Goal: Task Accomplishment & Management: Complete application form

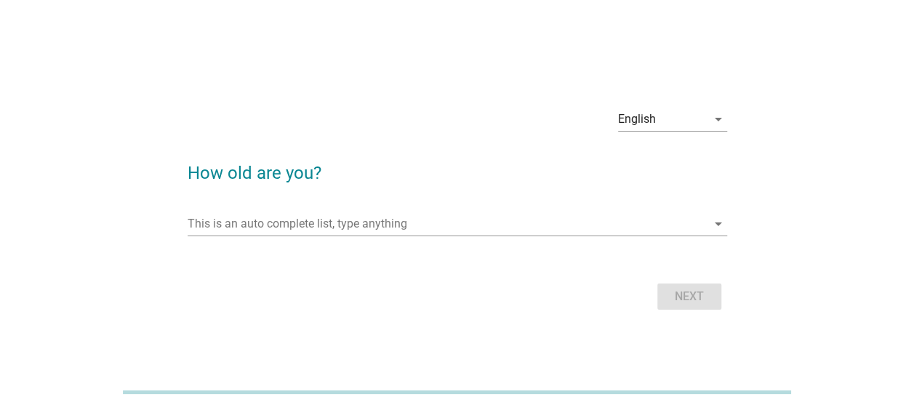
click at [426, 209] on div "This is an auto complete list, type anything arrow_drop_down" at bounding box center [458, 227] width 540 height 47
click at [424, 222] on input "This is an auto complete list, type anything" at bounding box center [447, 223] width 519 height 23
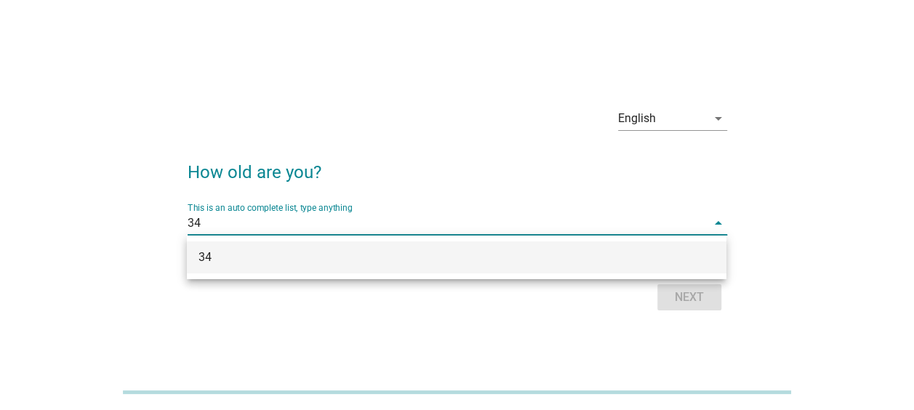
type input "34"
click at [665, 164] on h2 "How old are you?" at bounding box center [458, 165] width 540 height 41
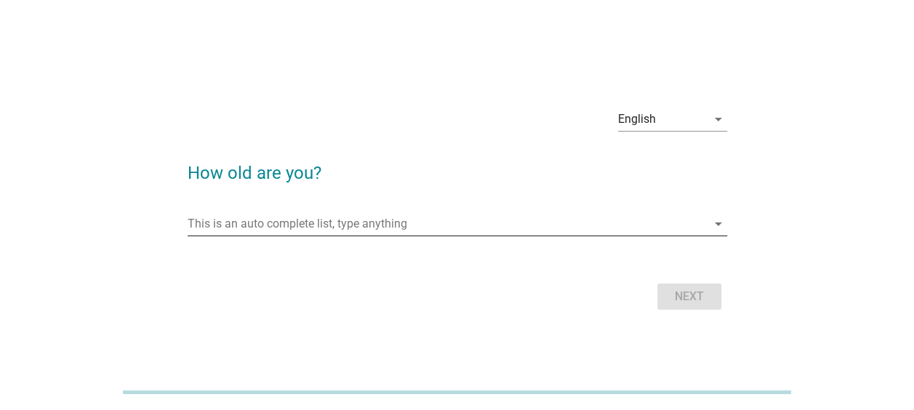
click at [465, 229] on input "This is an auto complete list, type anything" at bounding box center [447, 223] width 519 height 23
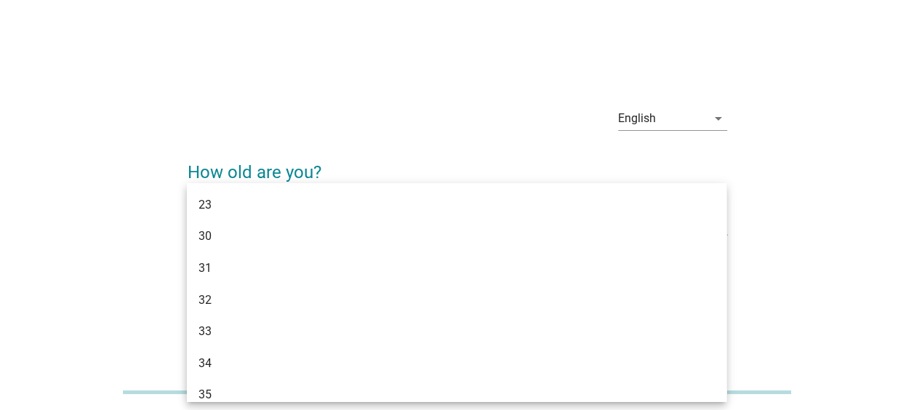
type input "34"
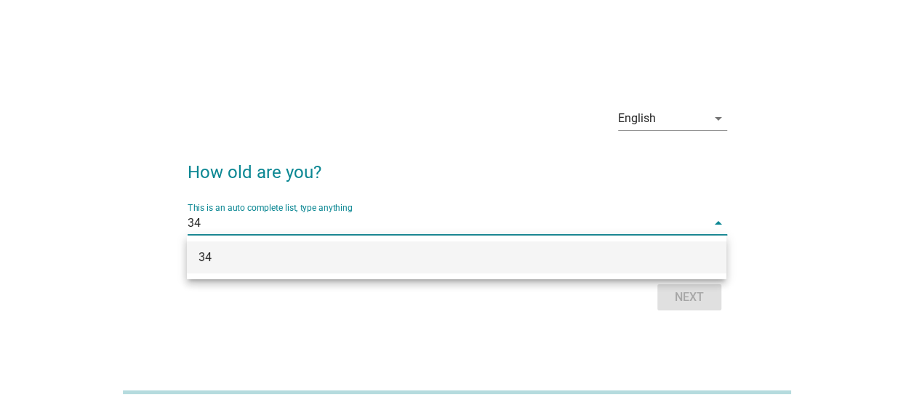
click at [467, 255] on div "34" at bounding box center [436, 257] width 474 height 17
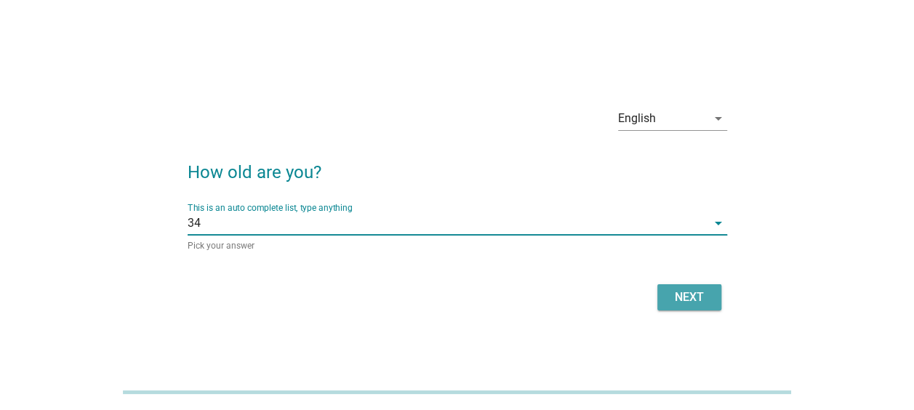
click at [669, 290] on div "Next" at bounding box center [689, 297] width 41 height 17
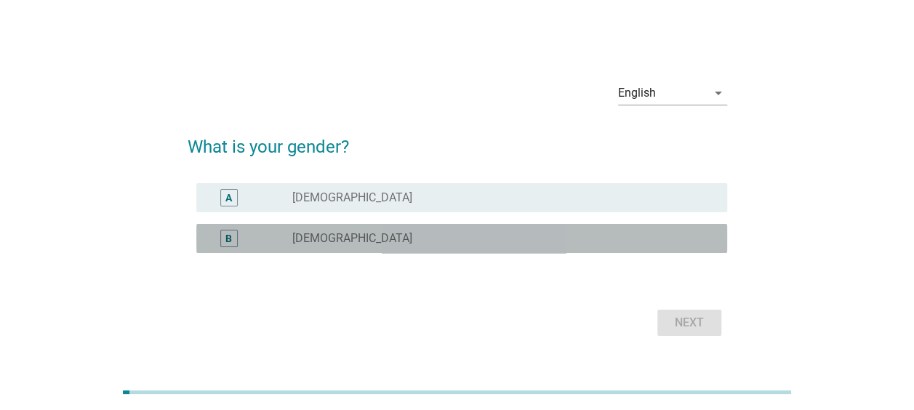
click at [399, 247] on div "B radio_button_unchecked [DEMOGRAPHIC_DATA]" at bounding box center [461, 238] width 531 height 29
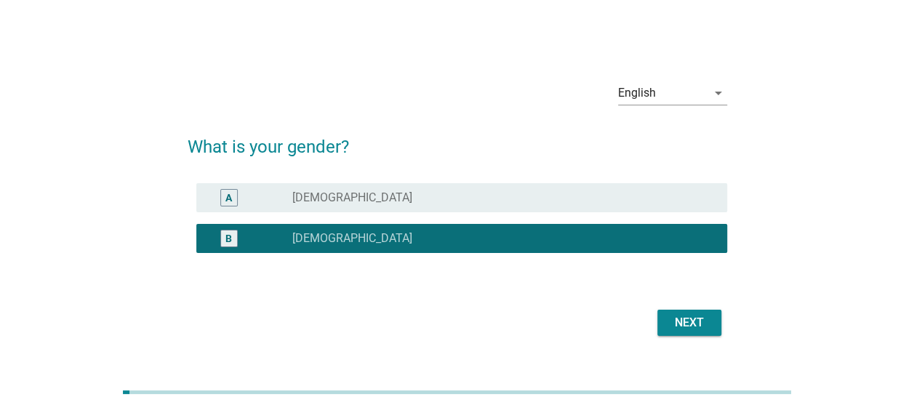
click at [669, 332] on button "Next" at bounding box center [690, 323] width 64 height 26
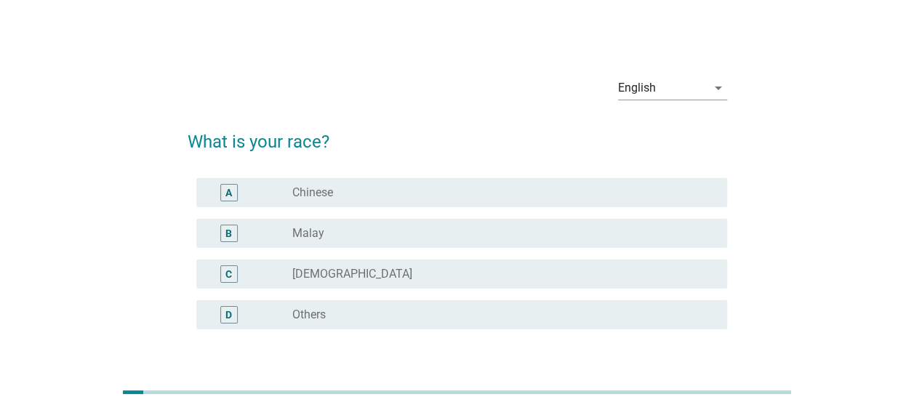
click at [415, 186] on div "radio_button_unchecked Chinese" at bounding box center [498, 192] width 412 height 15
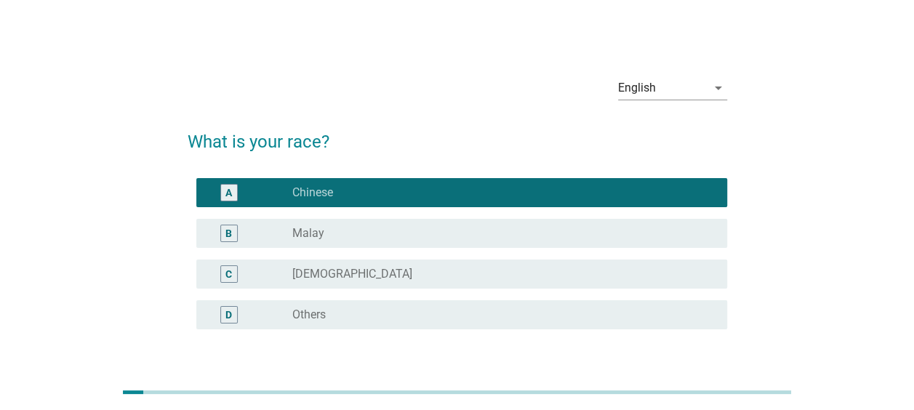
scroll to position [106, 0]
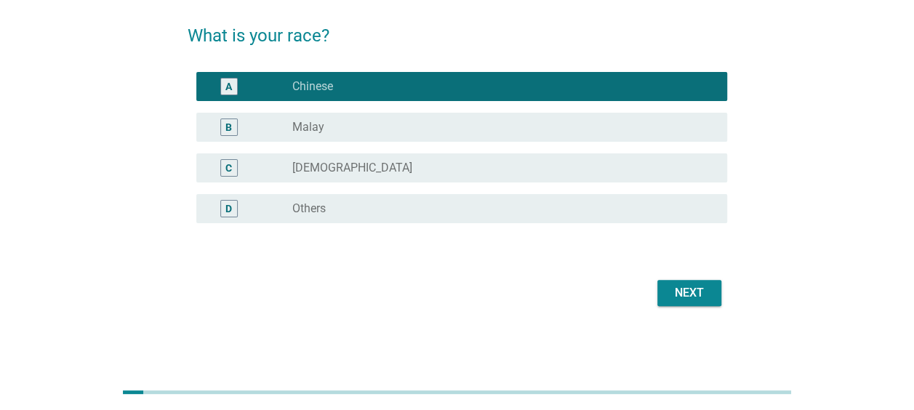
click at [695, 300] on div "Next" at bounding box center [689, 292] width 41 height 17
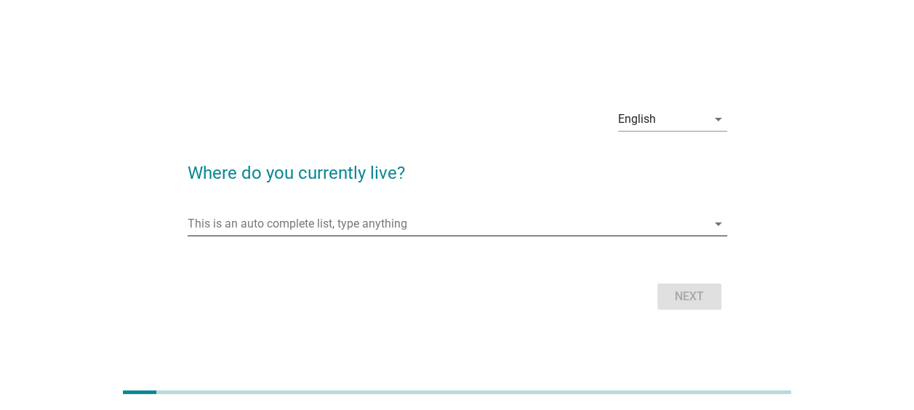
click at [383, 215] on input "This is an auto complete list, type anything" at bounding box center [447, 223] width 519 height 23
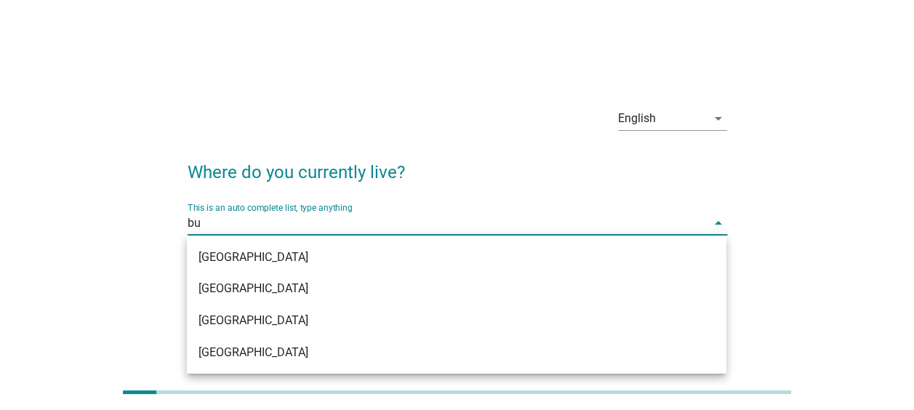
type input "buk"
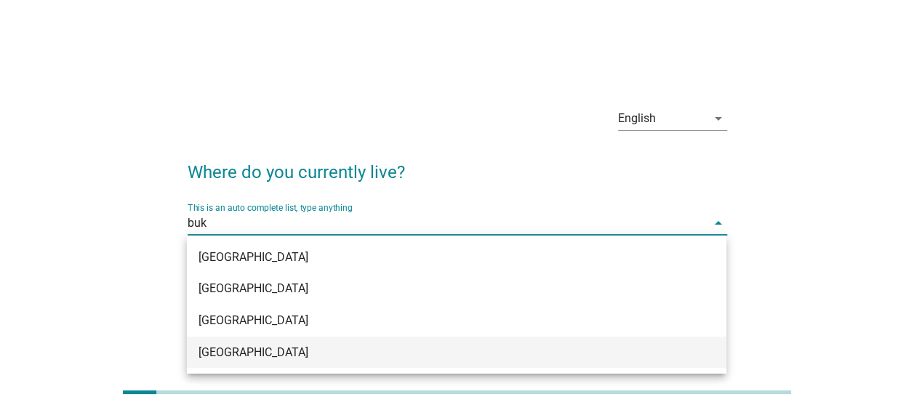
click at [290, 348] on div "[GEOGRAPHIC_DATA]" at bounding box center [436, 352] width 474 height 17
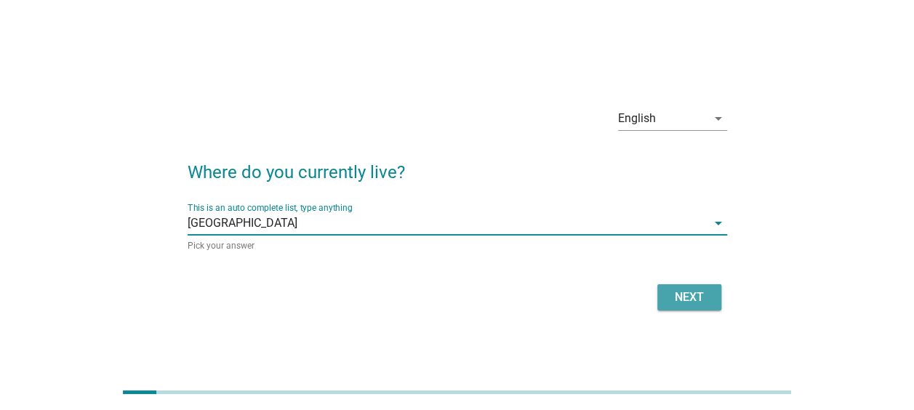
click at [682, 291] on div "Next" at bounding box center [689, 297] width 41 height 17
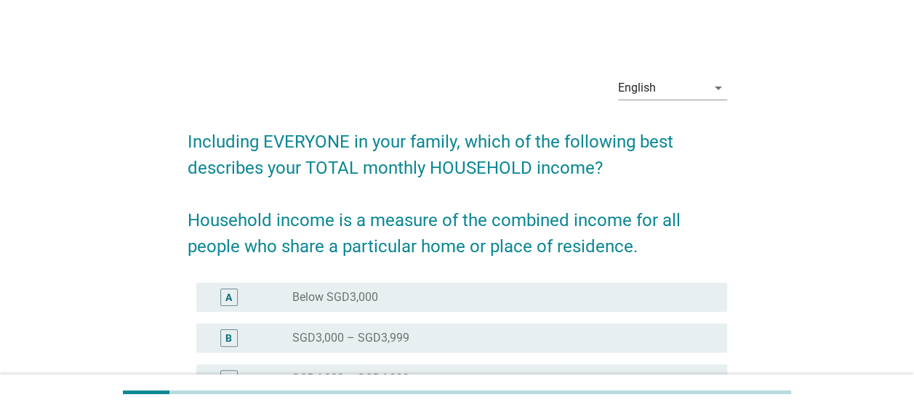
click at [444, 201] on h2 "Including EVERYONE in your family, which of the following best describes your T…" at bounding box center [458, 186] width 540 height 145
click at [498, 203] on h2 "Including EVERYONE in your family, which of the following best describes your T…" at bounding box center [458, 186] width 540 height 145
click at [529, 188] on h2 "Including EVERYONE in your family, which of the following best describes your T…" at bounding box center [458, 186] width 540 height 145
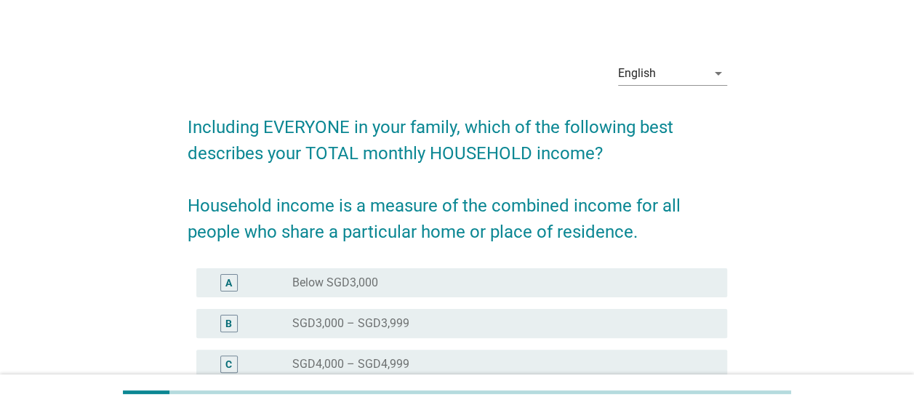
click at [542, 177] on h2 "Including EVERYONE in your family, which of the following best describes your T…" at bounding box center [458, 172] width 540 height 145
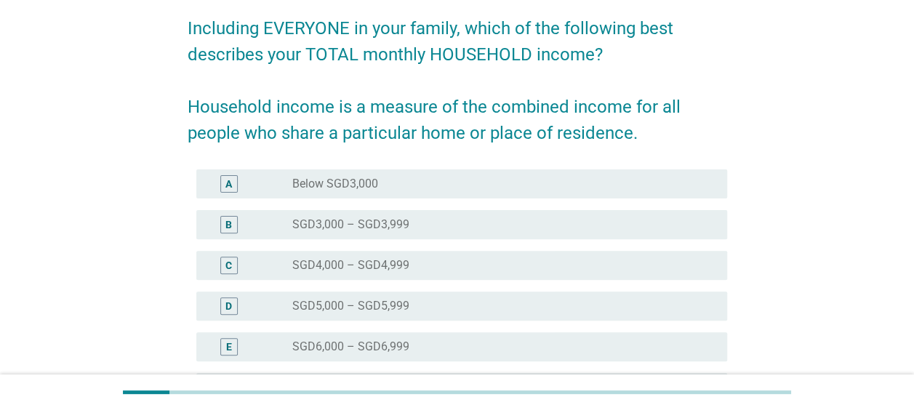
scroll to position [116, 0]
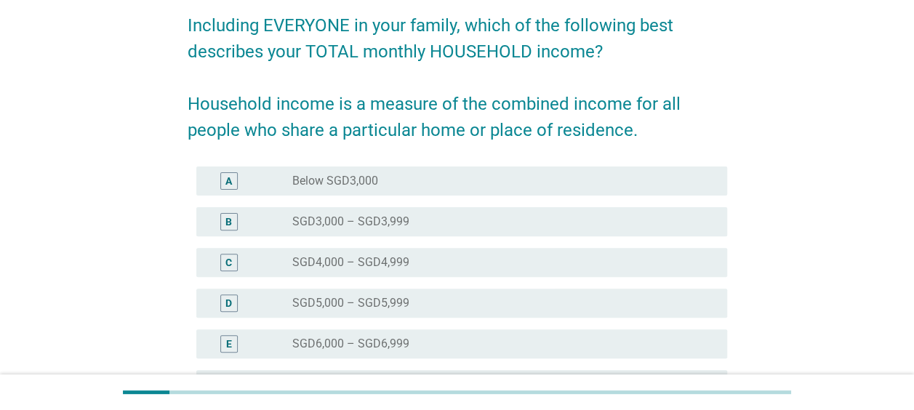
click at [578, 124] on h2 "Including EVERYONE in your family, which of the following best describes your T…" at bounding box center [458, 70] width 540 height 145
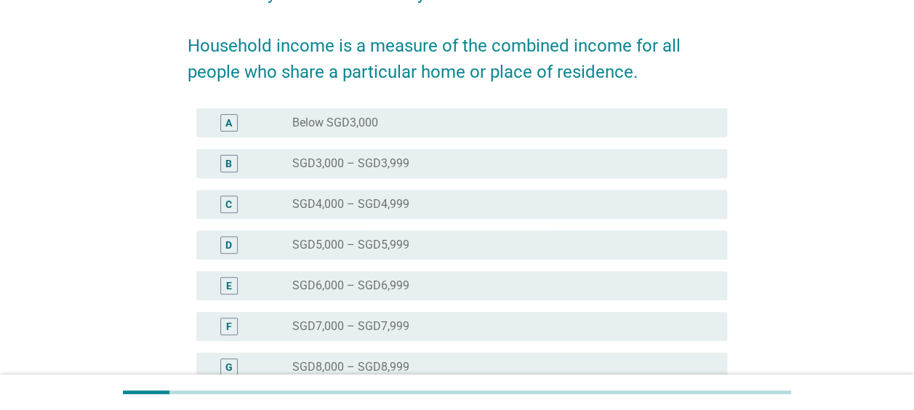
scroll to position [204, 0]
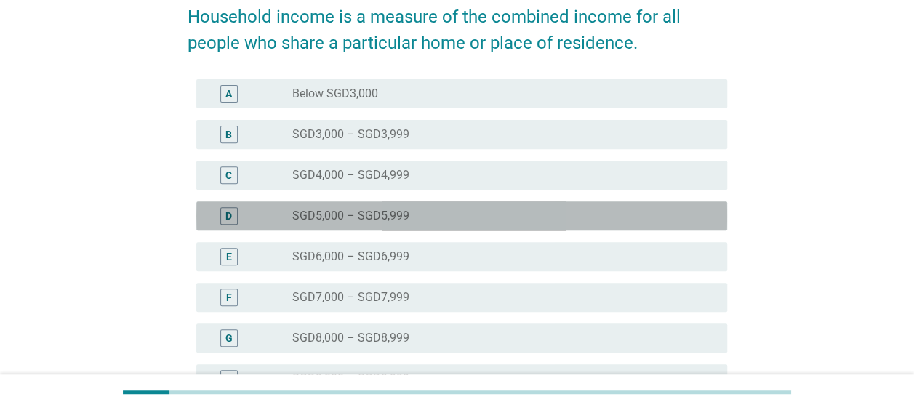
click at [509, 212] on div "radio_button_unchecked SGD5,000 – SGD5,999" at bounding box center [498, 216] width 412 height 15
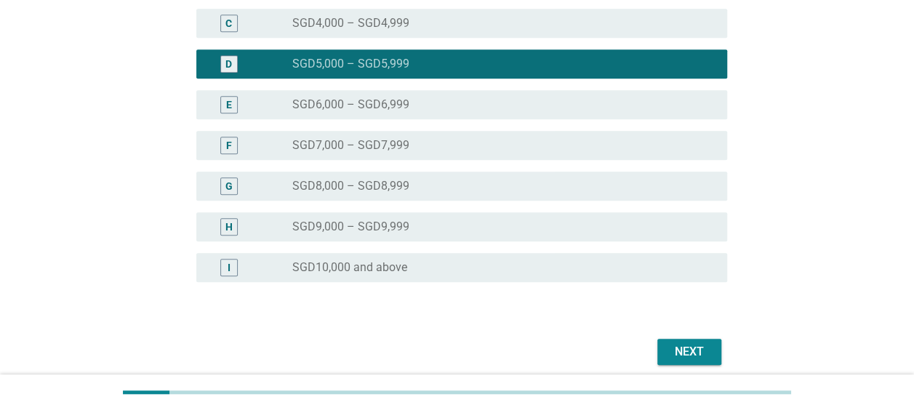
scroll to position [415, 0]
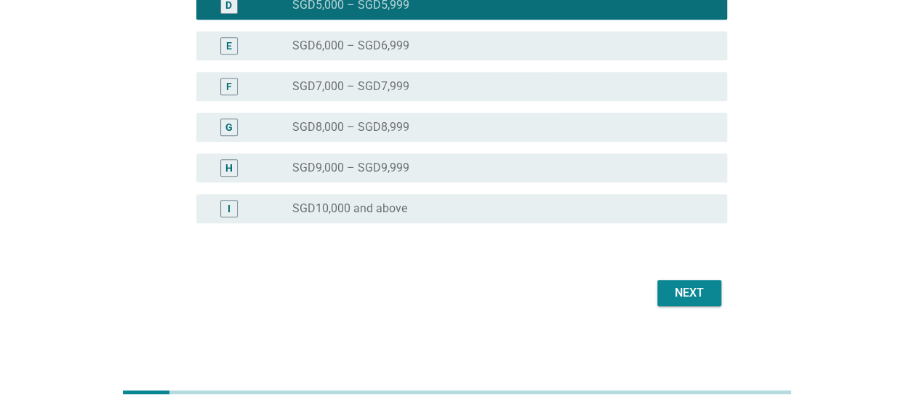
click at [701, 290] on div "Next" at bounding box center [689, 292] width 41 height 17
